Goal: Task Accomplishment & Management: Use online tool/utility

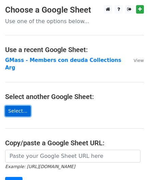
click at [25, 106] on link "Select..." at bounding box center [18, 111] width 26 height 11
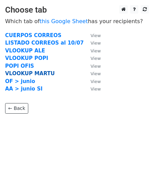
click at [31, 73] on strong "VLOOKUP MARTU" at bounding box center [30, 73] width 50 height 6
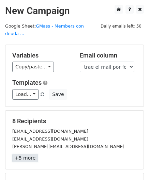
click at [28, 154] on link "+5 more" at bounding box center [25, 158] width 26 height 9
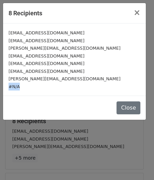
drag, startPoint x: 21, startPoint y: 89, endPoint x: 7, endPoint y: 88, distance: 13.7
click at [7, 88] on div "zoeherreracode@gmail.com julitowordpress@gmail.com juan.regunaga@sini.io tomasb…" at bounding box center [74, 59] width 143 height 72
click at [138, 13] on span "×" at bounding box center [137, 13] width 7 height 10
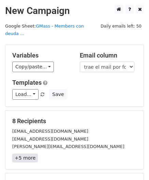
click at [28, 154] on link "+5 more" at bounding box center [25, 158] width 26 height 9
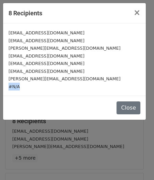
click at [19, 86] on div "#N/A" at bounding box center [75, 87] width 132 height 8
click at [123, 100] on div "Close" at bounding box center [74, 108] width 143 height 24
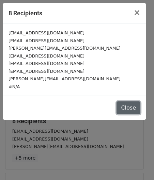
click at [125, 104] on button "Close" at bounding box center [128, 107] width 24 height 13
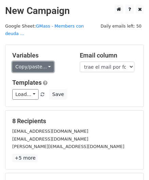
click at [36, 62] on link "Copy/paste..." at bounding box center [33, 67] width 42 height 11
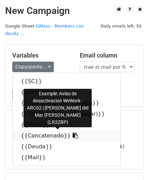
click at [73, 133] on icon at bounding box center [75, 135] width 5 height 5
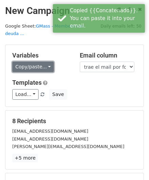
click at [32, 62] on link "Copy/paste..." at bounding box center [33, 67] width 42 height 11
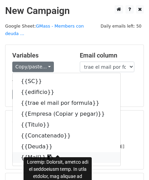
click at [33, 152] on link "{{Mail}}" at bounding box center [67, 157] width 108 height 11
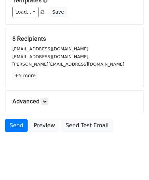
scroll to position [83, 0]
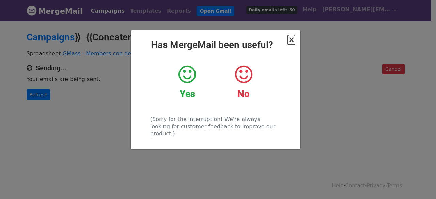
click at [293, 39] on span "×" at bounding box center [291, 40] width 7 height 10
